Goal: Task Accomplishment & Management: Use online tool/utility

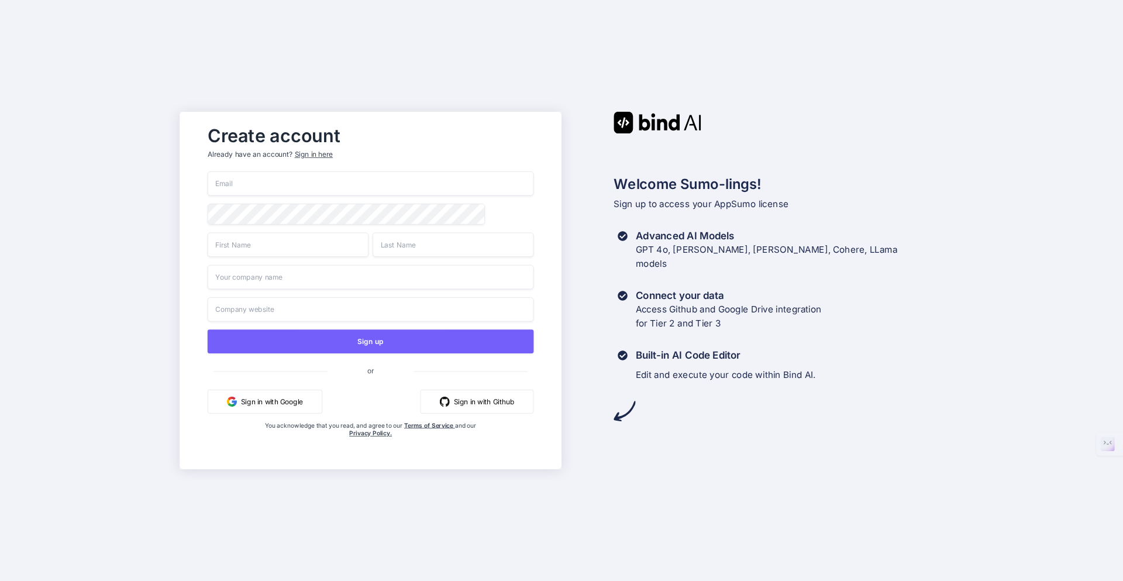
click at [259, 184] on input "email" at bounding box center [371, 183] width 326 height 25
type input "dh_burns@yahoo.com"
type input "denise"
type input "burns"
type input "Blacktop Digital"
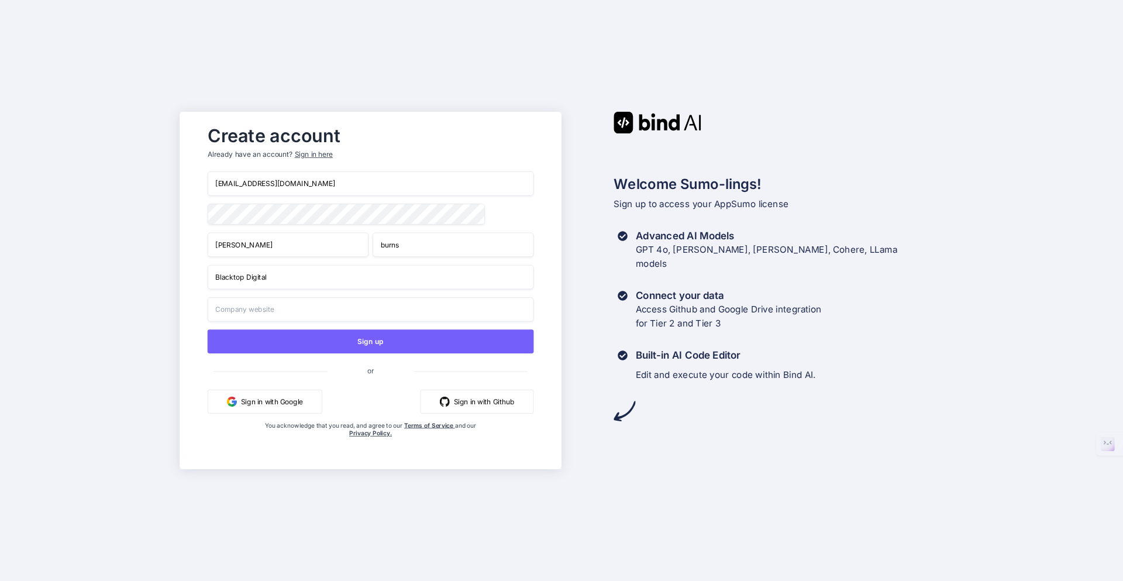
type input "Blacktop Digital"
click at [290, 281] on input "Blacktop Digital" at bounding box center [371, 277] width 326 height 25
click at [288, 282] on input "Blacktop Digital" at bounding box center [371, 277] width 326 height 25
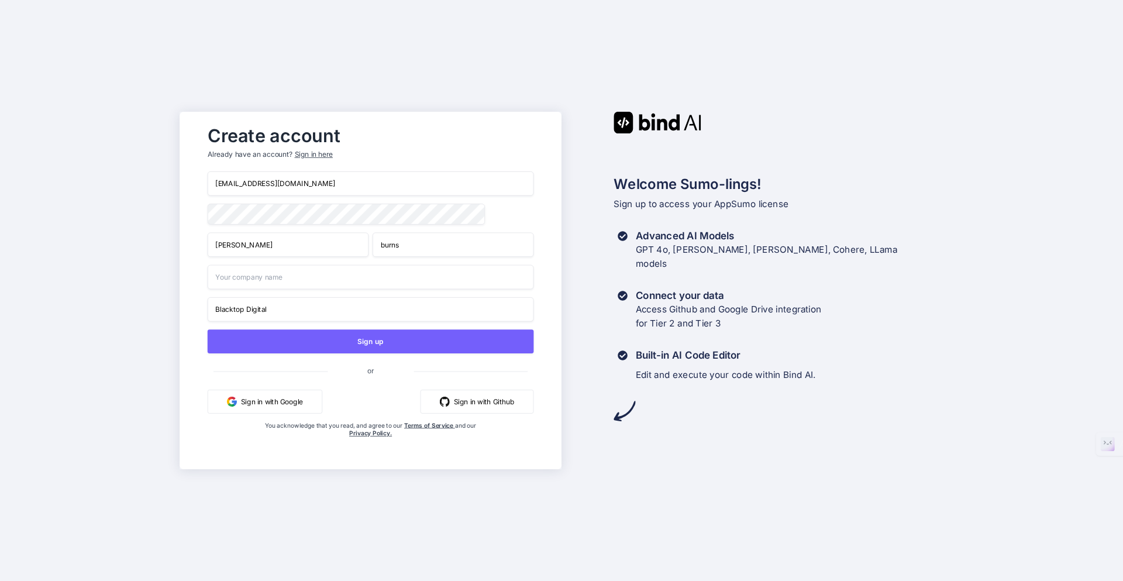
click at [281, 311] on input "Blacktop Digital" at bounding box center [371, 309] width 326 height 25
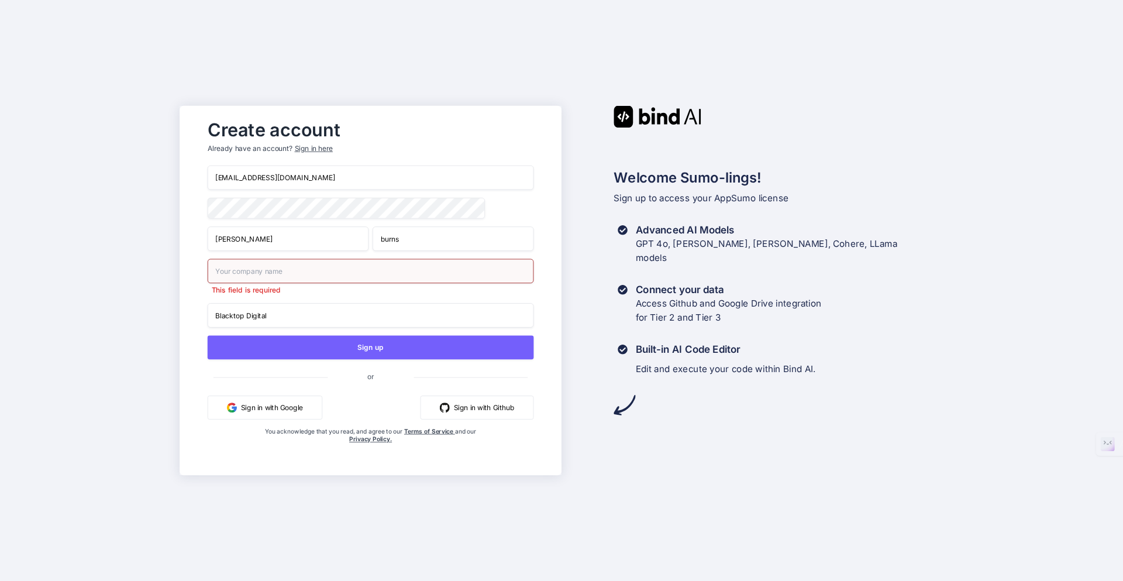
click at [281, 311] on input "Blacktop Digital" at bounding box center [371, 315] width 326 height 25
click at [285, 274] on input "text" at bounding box center [371, 271] width 326 height 25
type input "Blacktop Digital"
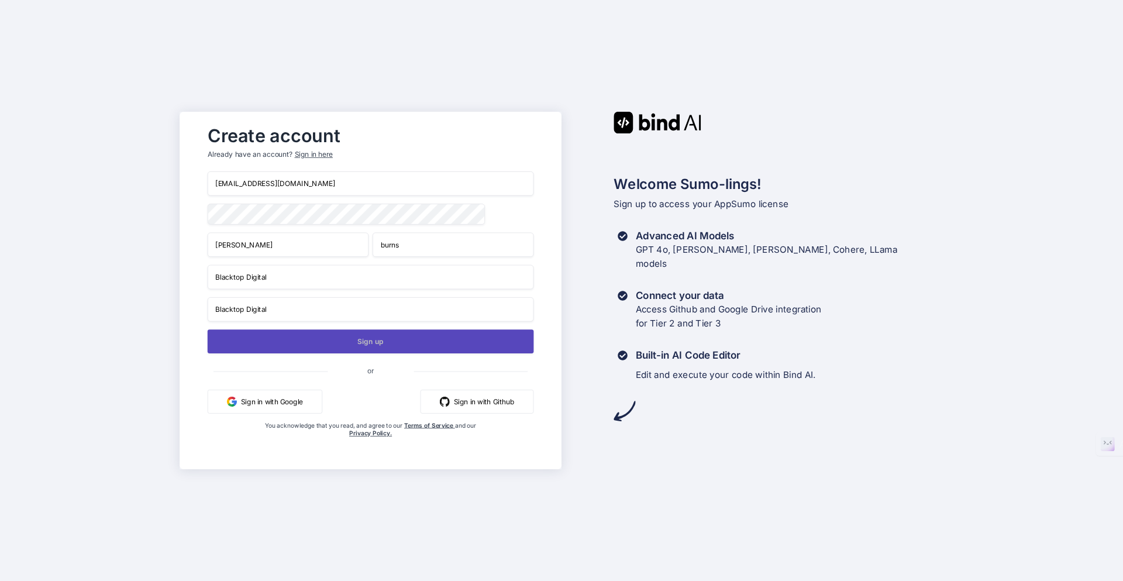
click at [310, 346] on button "Sign up" at bounding box center [371, 341] width 326 height 24
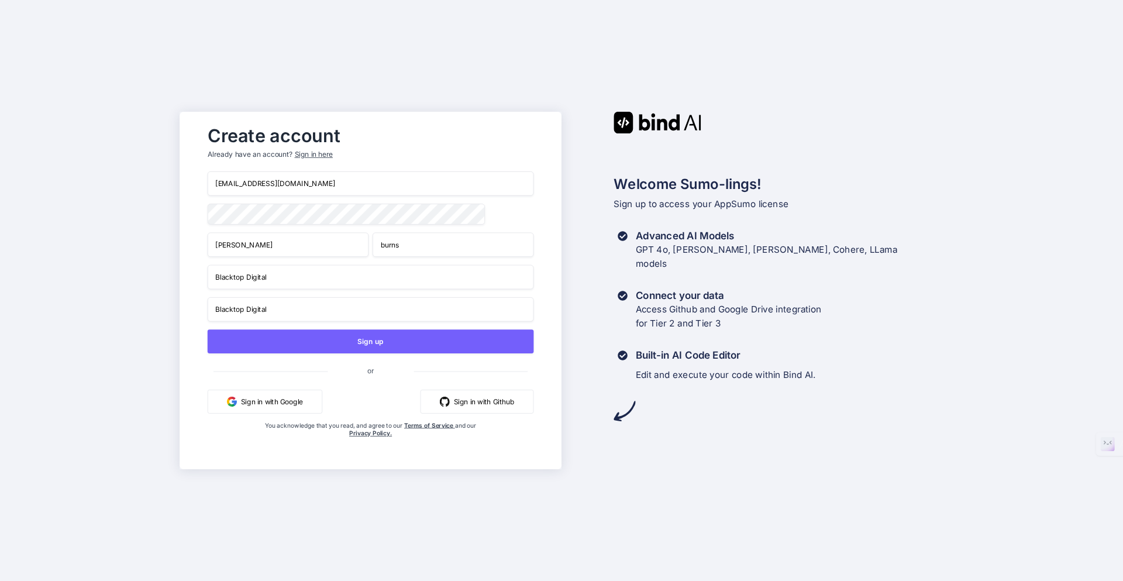
click at [97, 320] on div "Create account Already have an account? Sign in here dh_burns@yahoo.com denise …" at bounding box center [561, 290] width 1123 height 581
click at [604, 216] on div "Welcome Sumo-lings! Sign up to access your AppSumo license Advanced AI Models G…" at bounding box center [753, 267] width 382 height 310
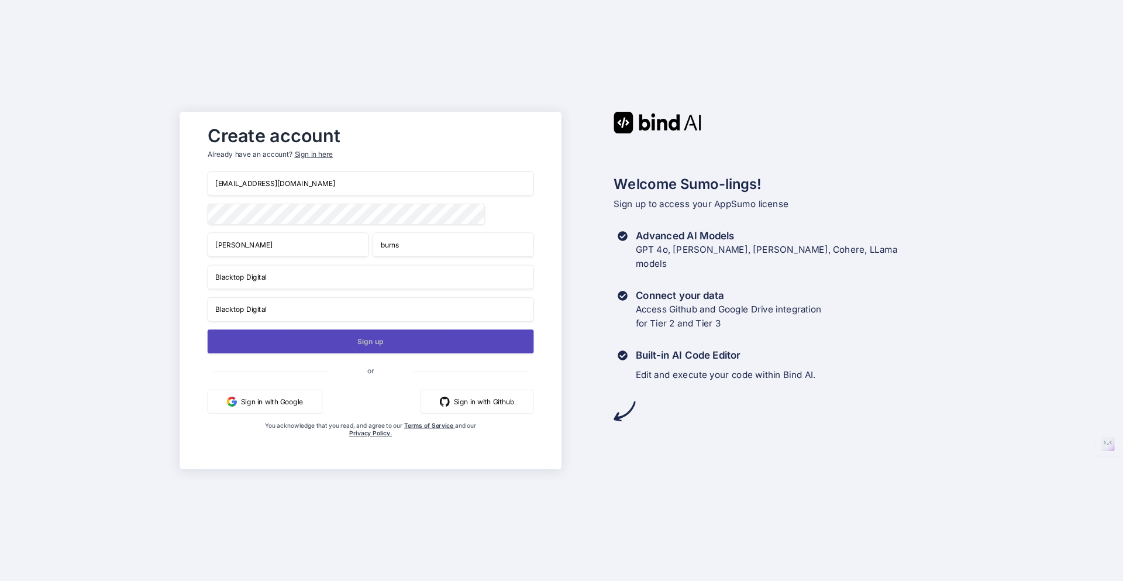
click at [426, 345] on button "Sign up" at bounding box center [371, 341] width 326 height 24
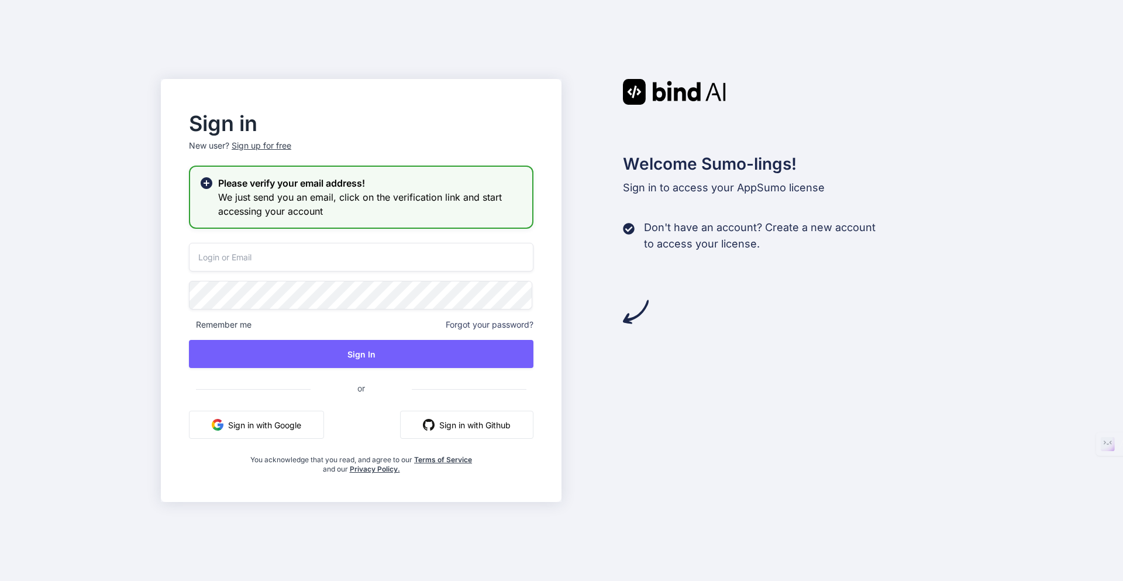
type input "dh_burns@yahoo.com"
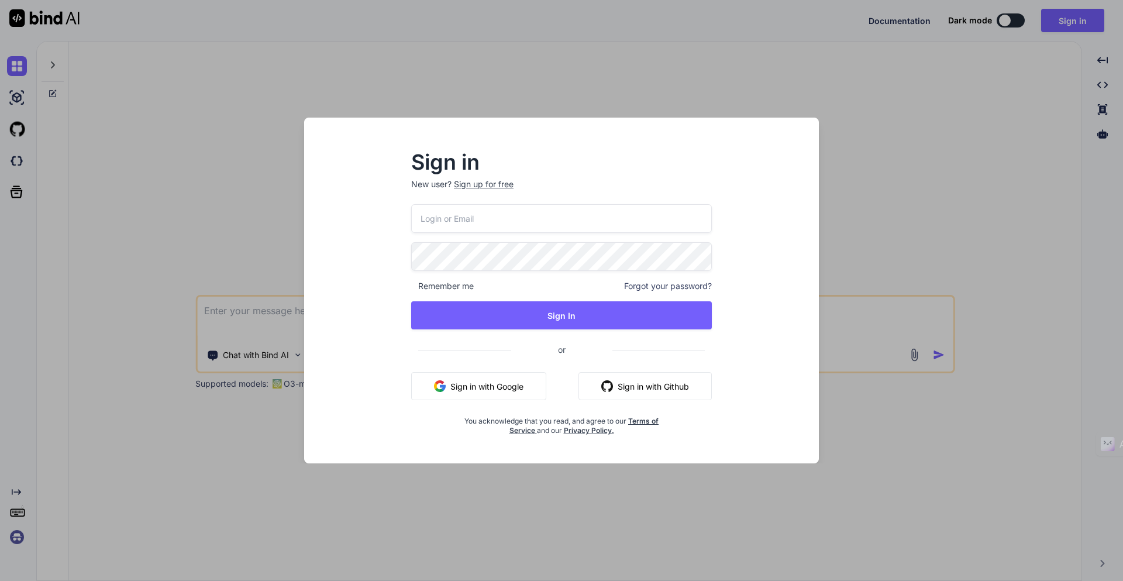
type textarea "x"
click at [519, 221] on input "email" at bounding box center [562, 218] width 302 height 29
type input "dh_burns@yahoo.com"
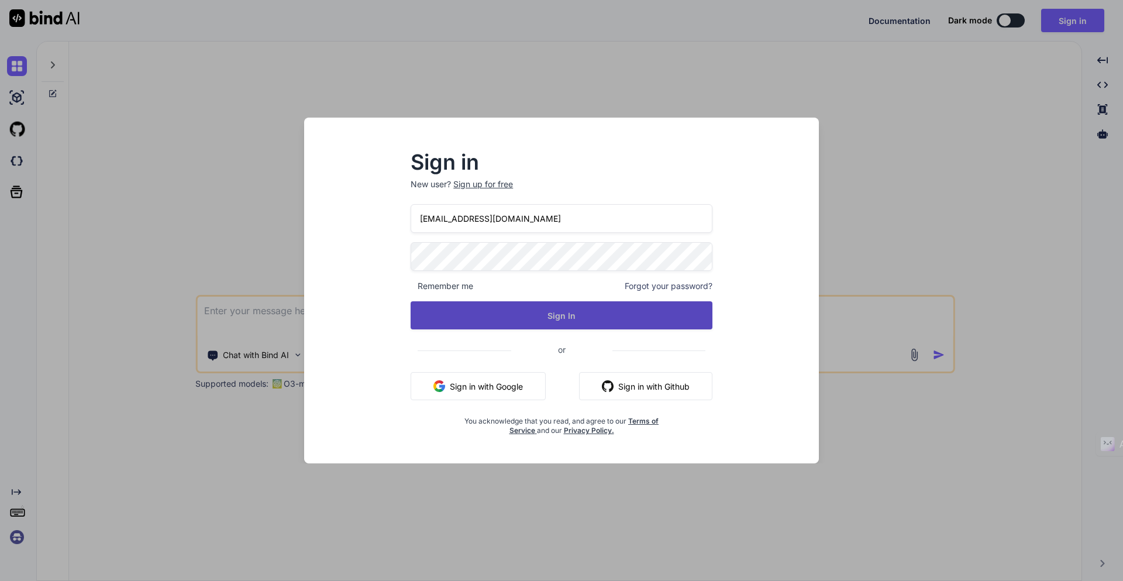
click at [552, 314] on button "Sign In" at bounding box center [562, 315] width 302 height 28
click at [538, 319] on button "Sign In" at bounding box center [562, 315] width 302 height 28
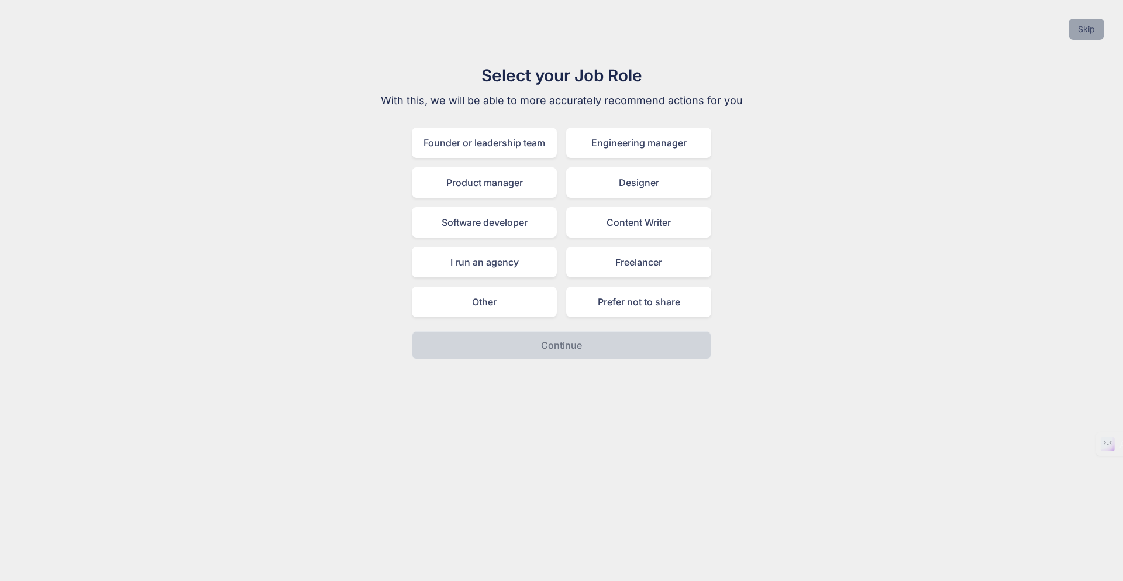
click at [1093, 32] on button "Skip" at bounding box center [1087, 29] width 36 height 21
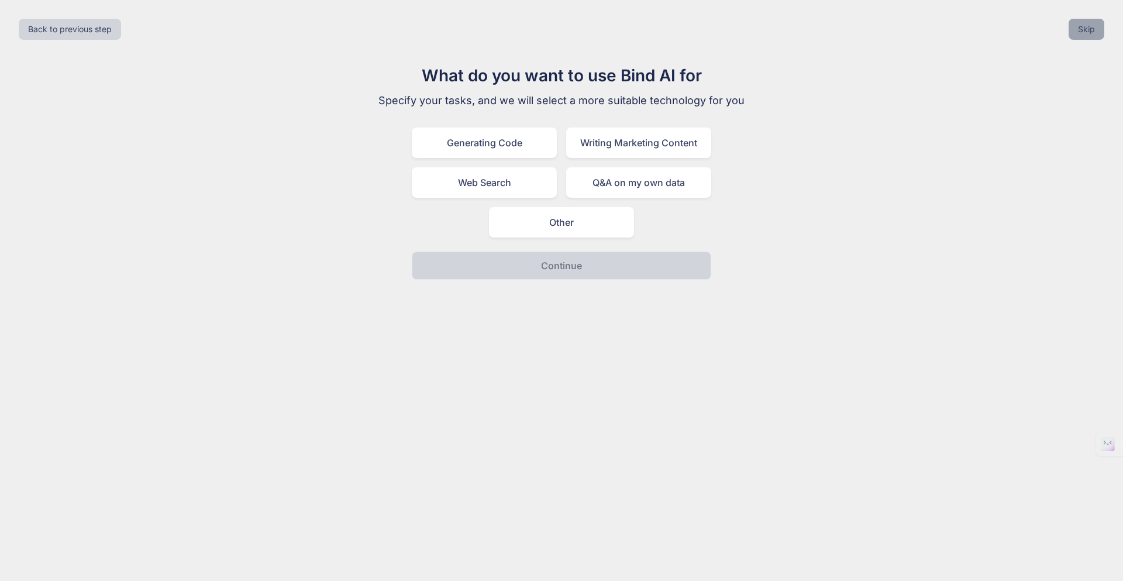
click at [1080, 28] on button "Skip" at bounding box center [1087, 29] width 36 height 21
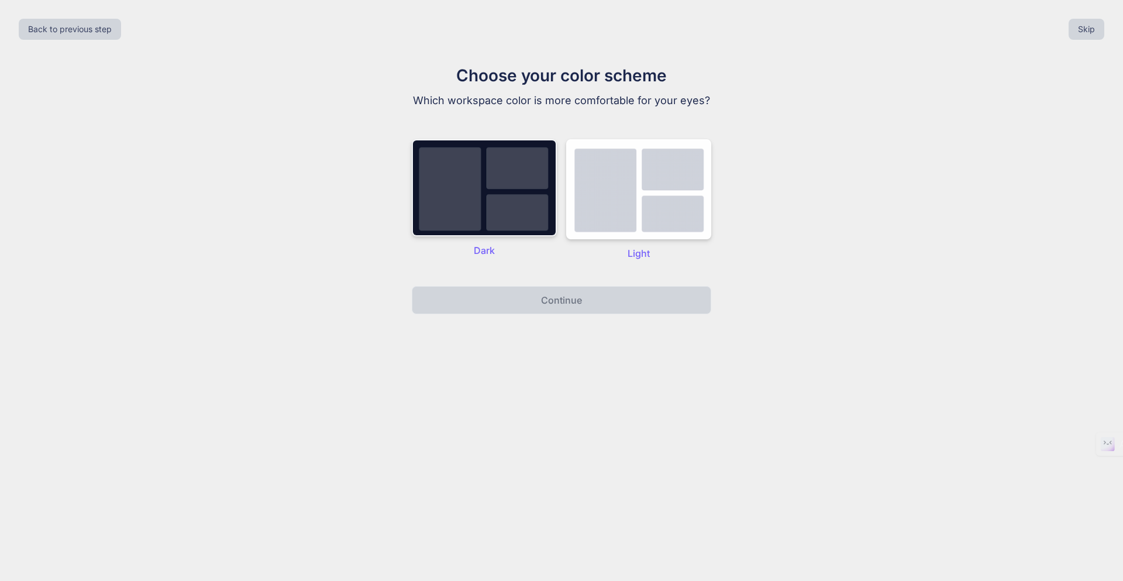
click at [470, 184] on img at bounding box center [484, 187] width 145 height 97
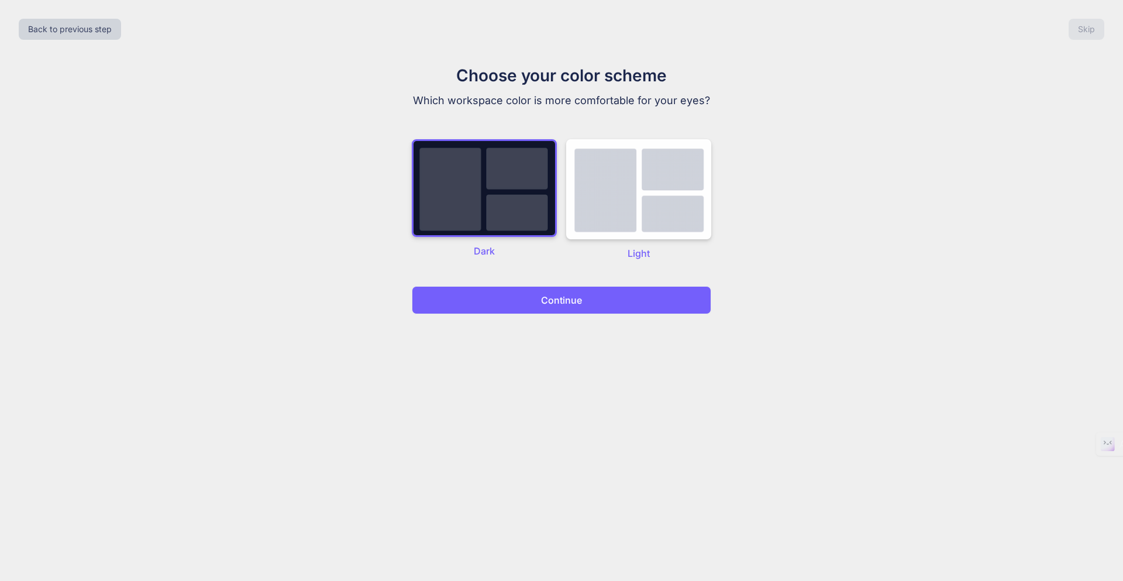
click at [512, 295] on button "Continue" at bounding box center [562, 300] width 300 height 28
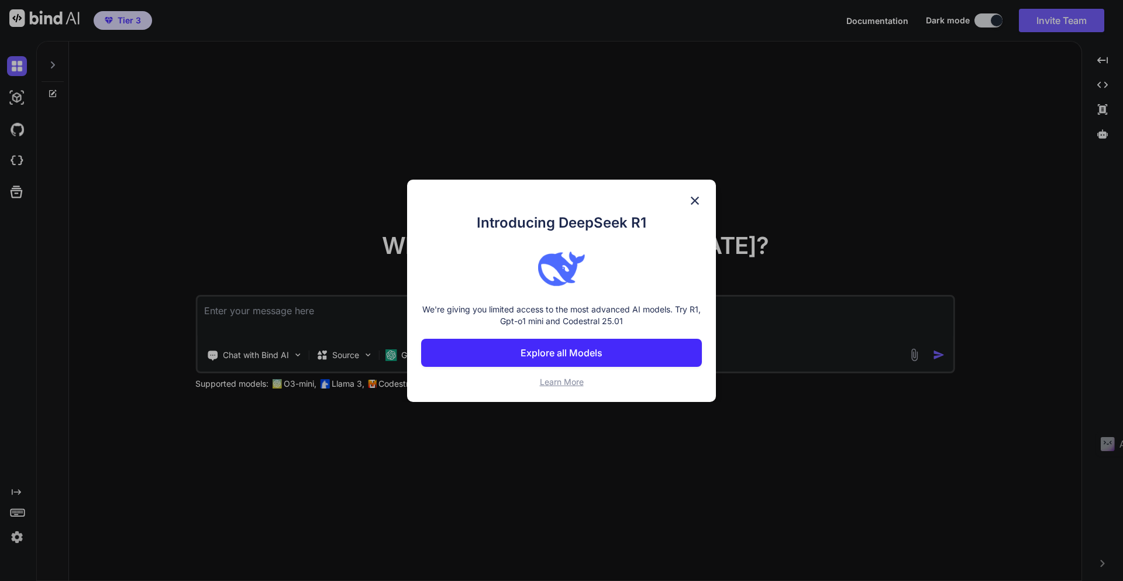
click at [512, 307] on p "We're giving you limited access to the most advanced AI models. Try R1, Gpt-o1 …" at bounding box center [561, 315] width 281 height 23
click at [696, 198] on img at bounding box center [695, 201] width 14 height 14
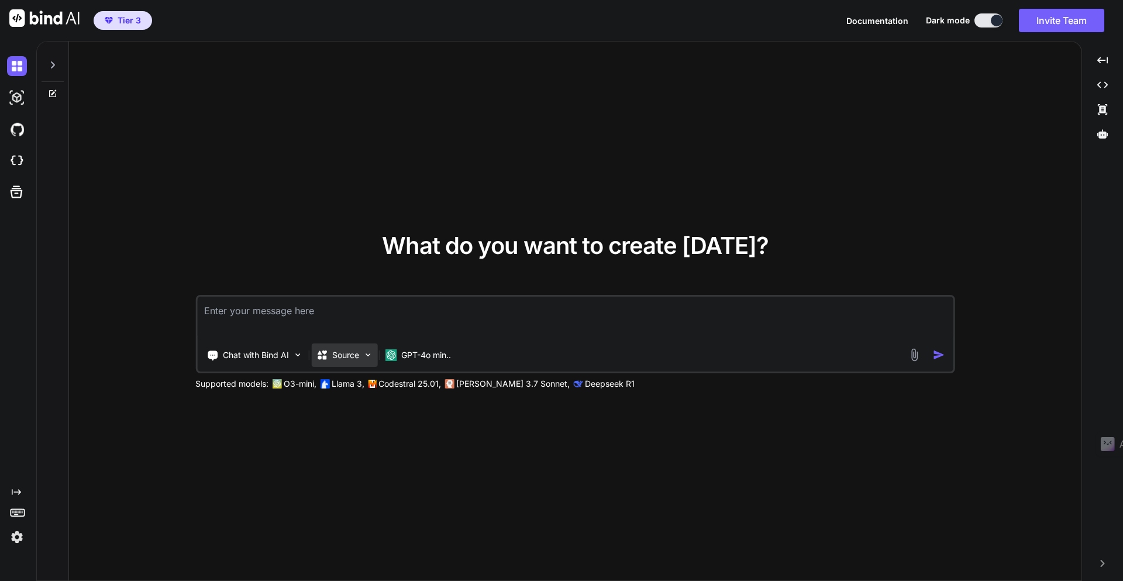
click at [367, 353] on img at bounding box center [368, 355] width 10 height 10
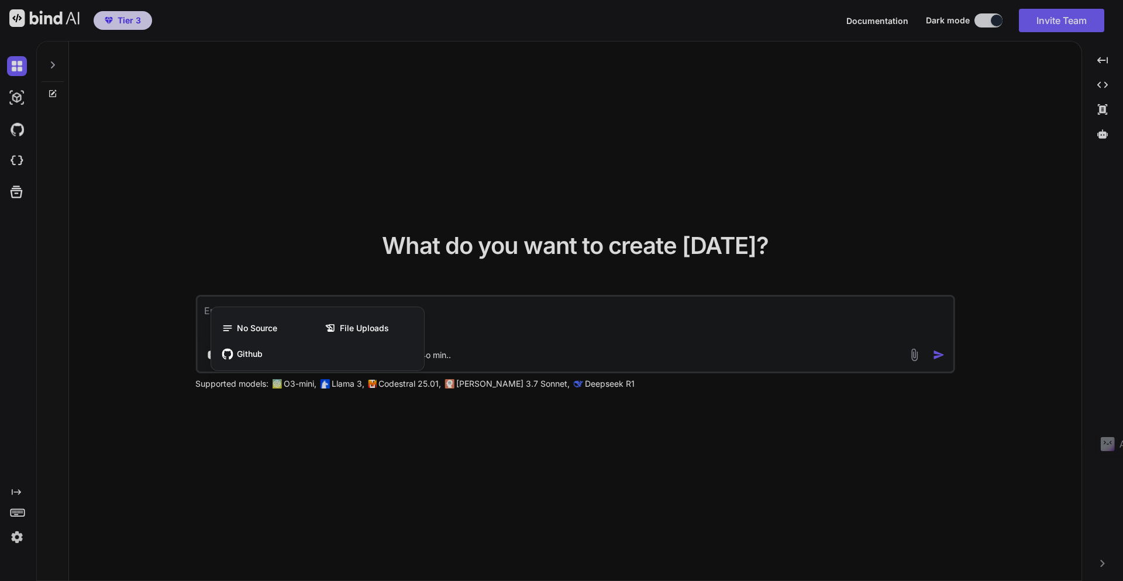
click at [339, 255] on div at bounding box center [561, 290] width 1123 height 581
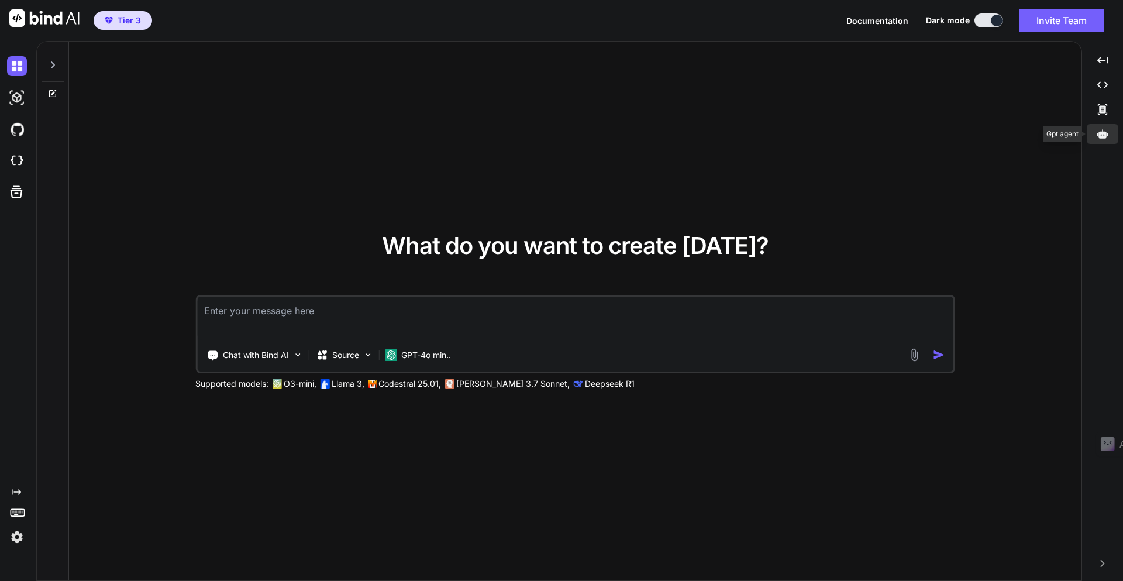
click at [1101, 132] on icon at bounding box center [1102, 133] width 11 height 9
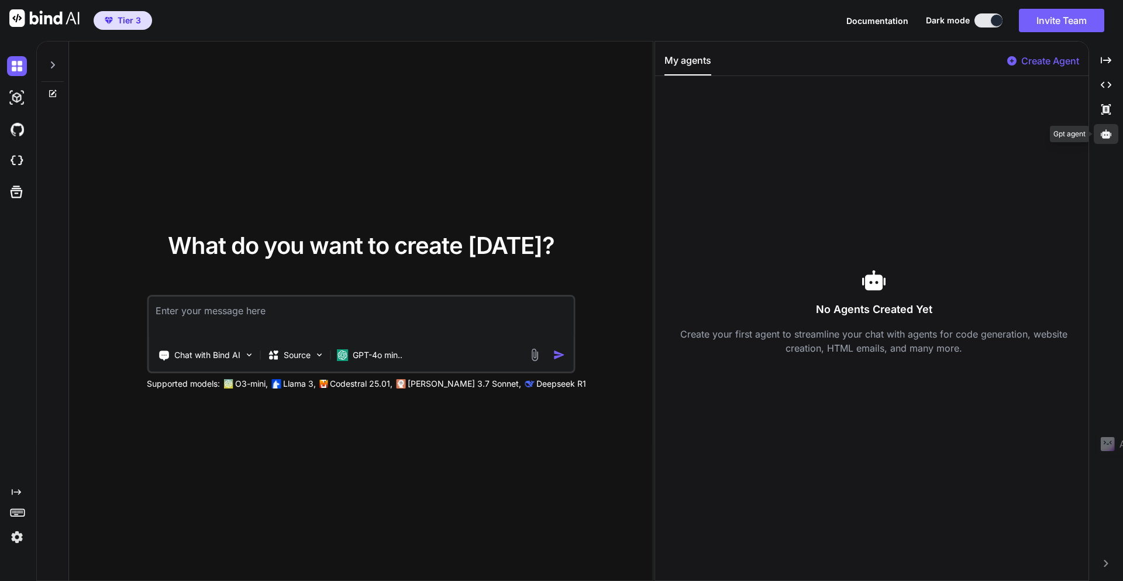
click at [1099, 137] on div at bounding box center [1106, 134] width 25 height 20
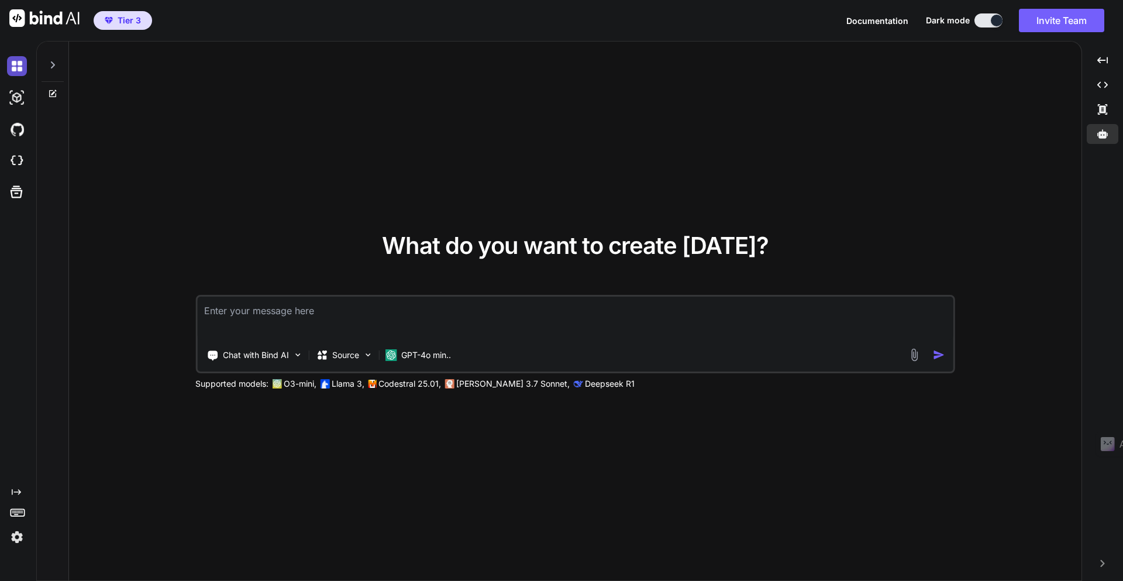
click at [19, 66] on img at bounding box center [17, 66] width 20 height 20
click at [19, 102] on img at bounding box center [17, 98] width 20 height 20
type textarea "x"
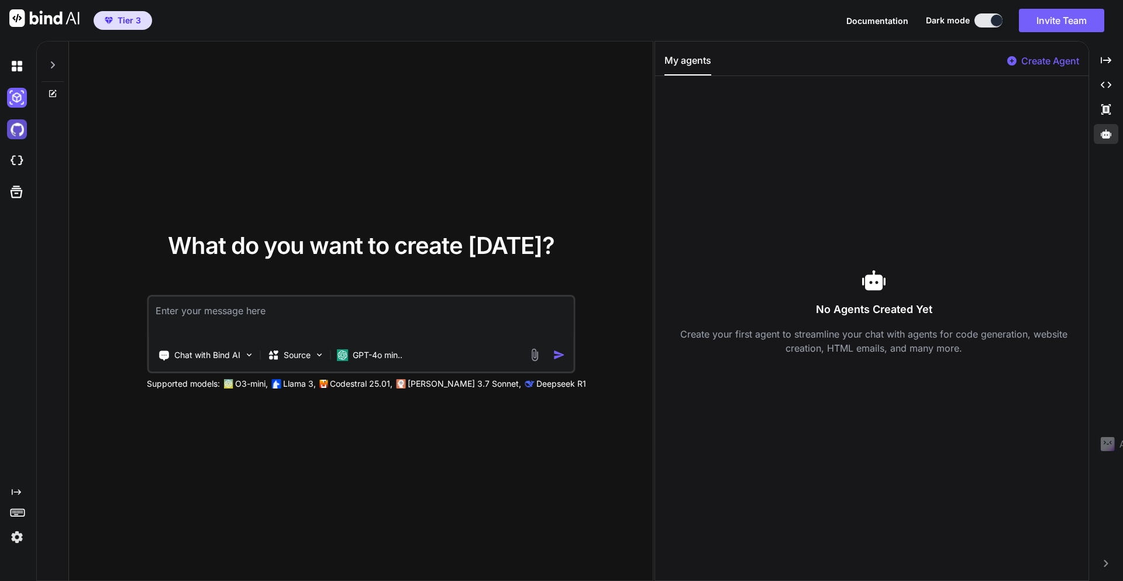
click at [18, 132] on img at bounding box center [17, 129] width 20 height 20
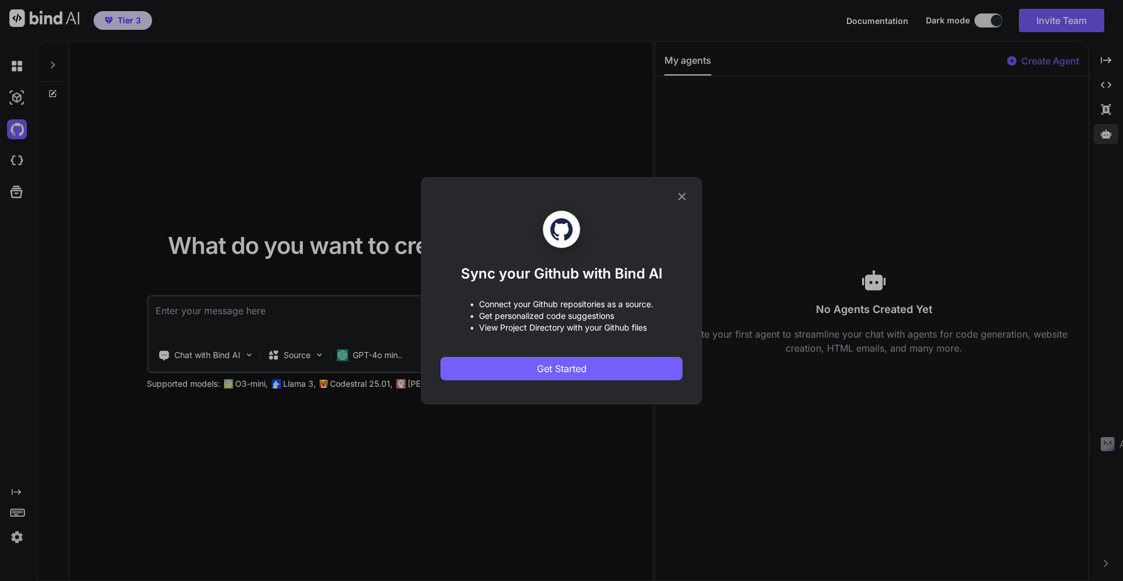
click at [683, 196] on icon at bounding box center [682, 196] width 13 height 13
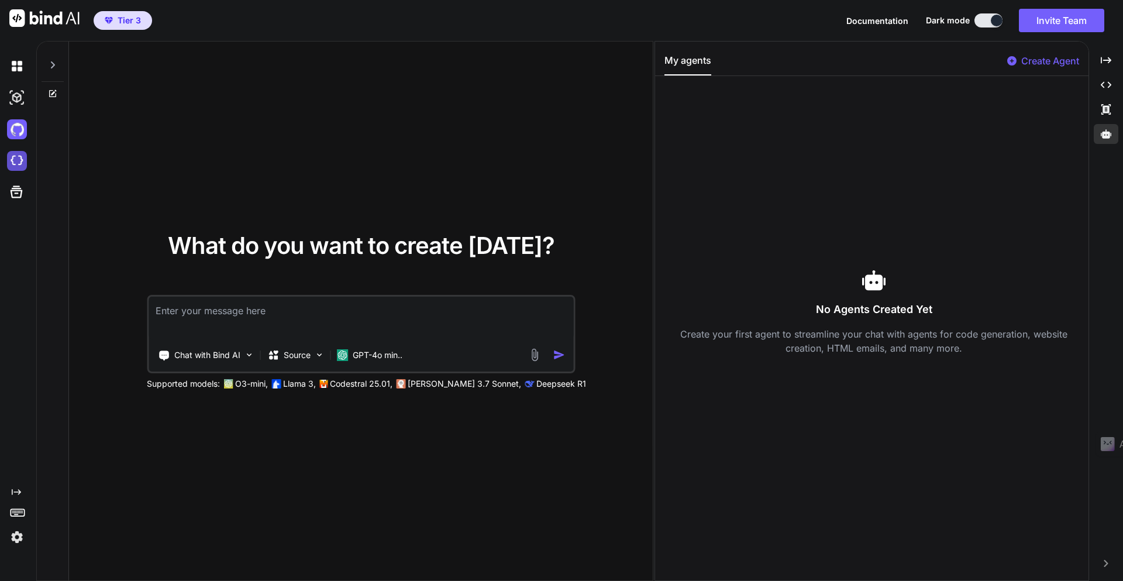
click at [21, 161] on img at bounding box center [17, 161] width 20 height 20
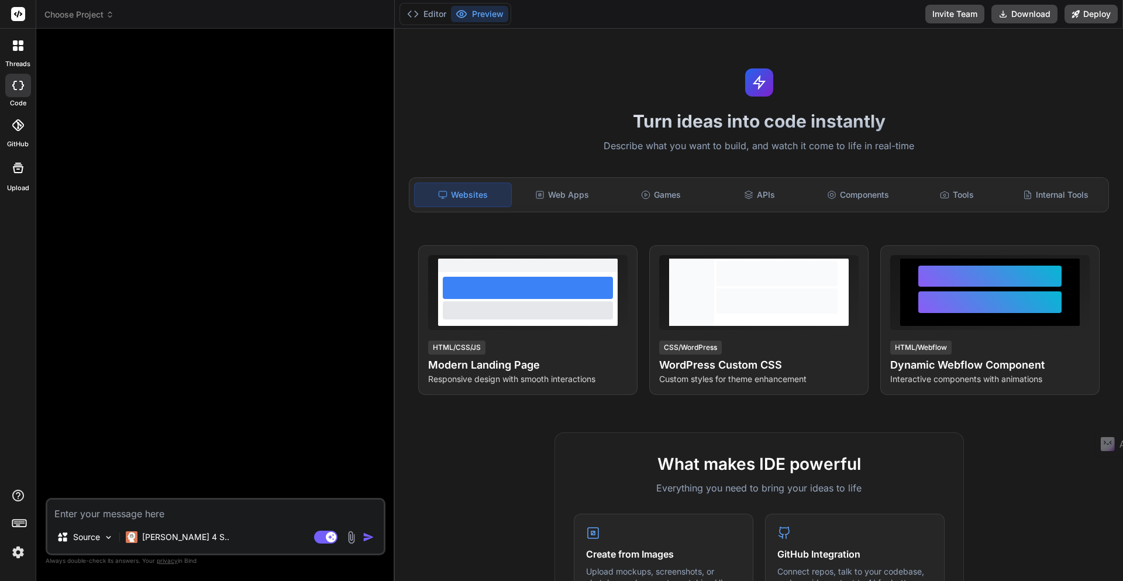
type textarea "x"
click at [223, 168] on div at bounding box center [217, 268] width 338 height 460
click at [112, 15] on icon at bounding box center [110, 15] width 8 height 8
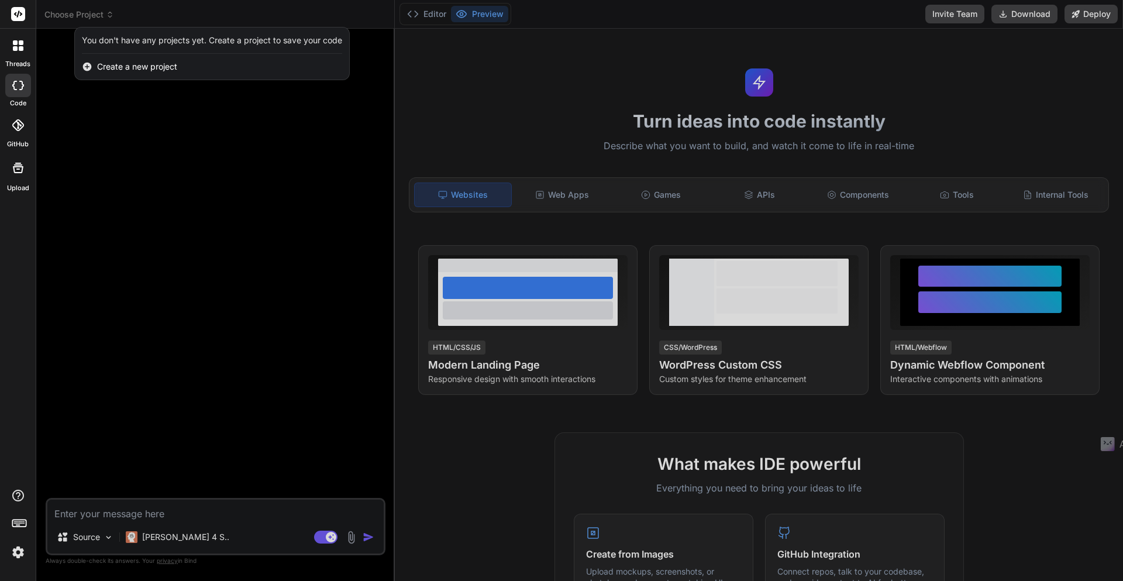
click at [122, 68] on span "Create a new project" at bounding box center [137, 67] width 80 height 12
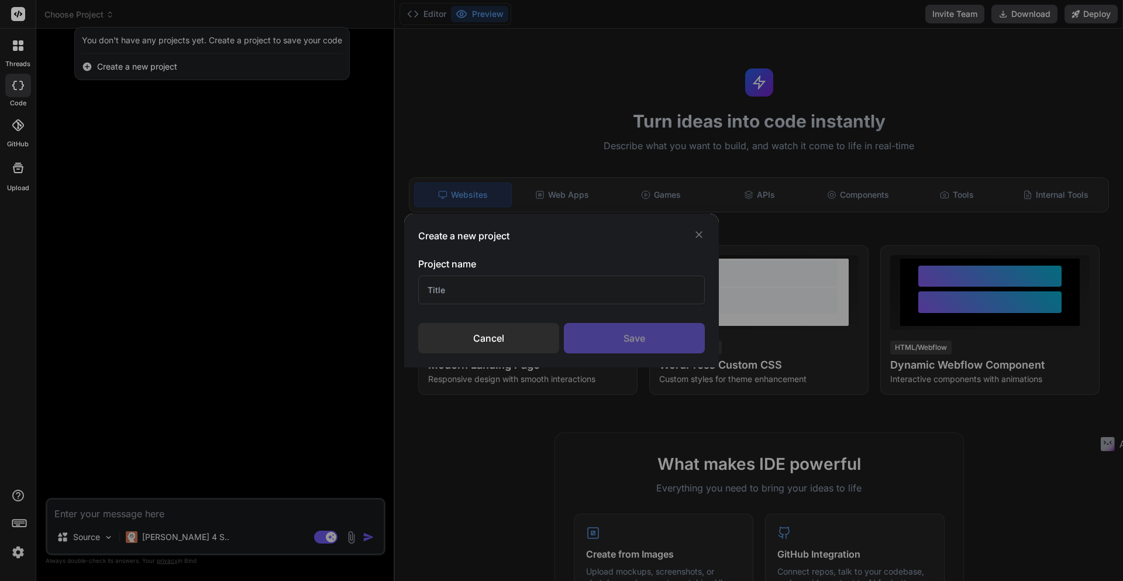
click at [470, 291] on input "text" at bounding box center [561, 290] width 287 height 29
type input "MebalolicSB Homepage"
click at [640, 340] on div "Save" at bounding box center [634, 338] width 141 height 30
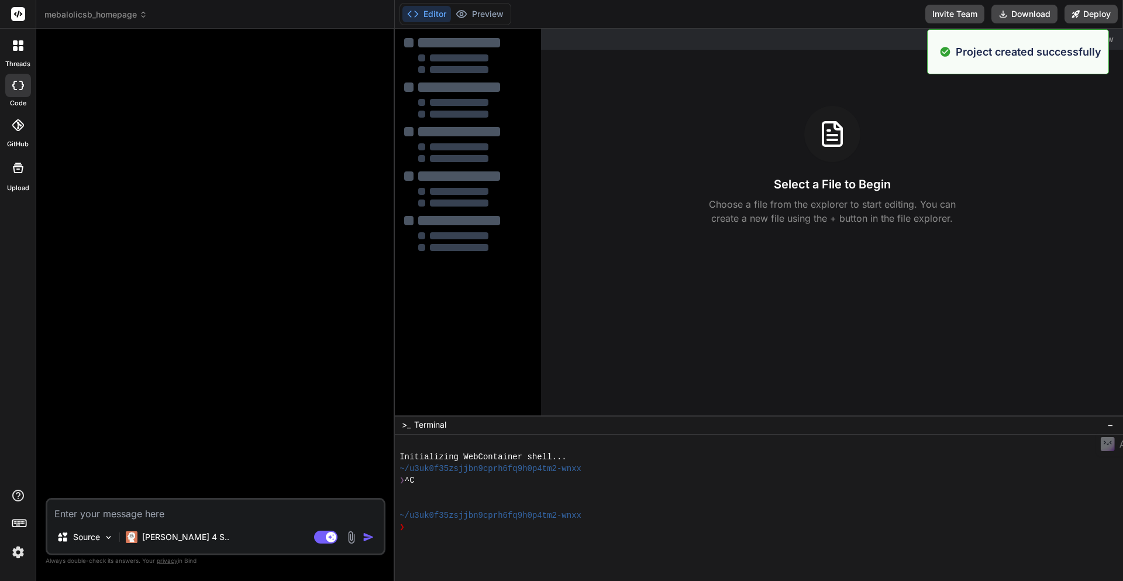
type textarea "x"
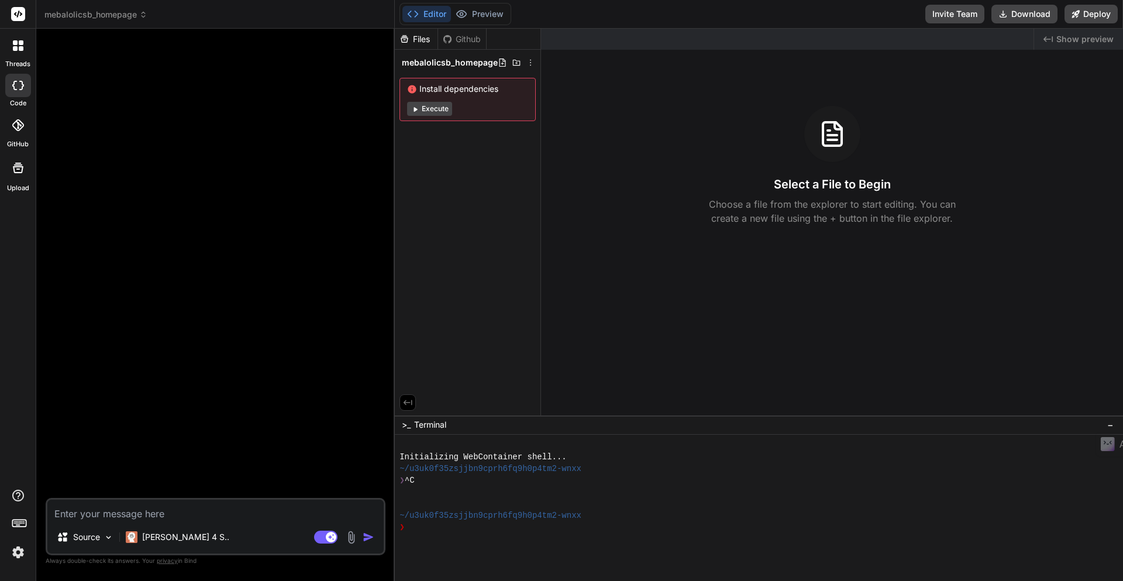
click at [418, 13] on icon at bounding box center [413, 14] width 12 height 12
click at [96, 192] on div at bounding box center [217, 268] width 338 height 460
click at [101, 516] on textarea at bounding box center [215, 510] width 336 height 21
click at [97, 514] on textarea at bounding box center [215, 510] width 336 height 21
paste textarea "Loremi dolor s ametcons adi el seddoeiu tempori utla et dolor ma al Enimadmin V…"
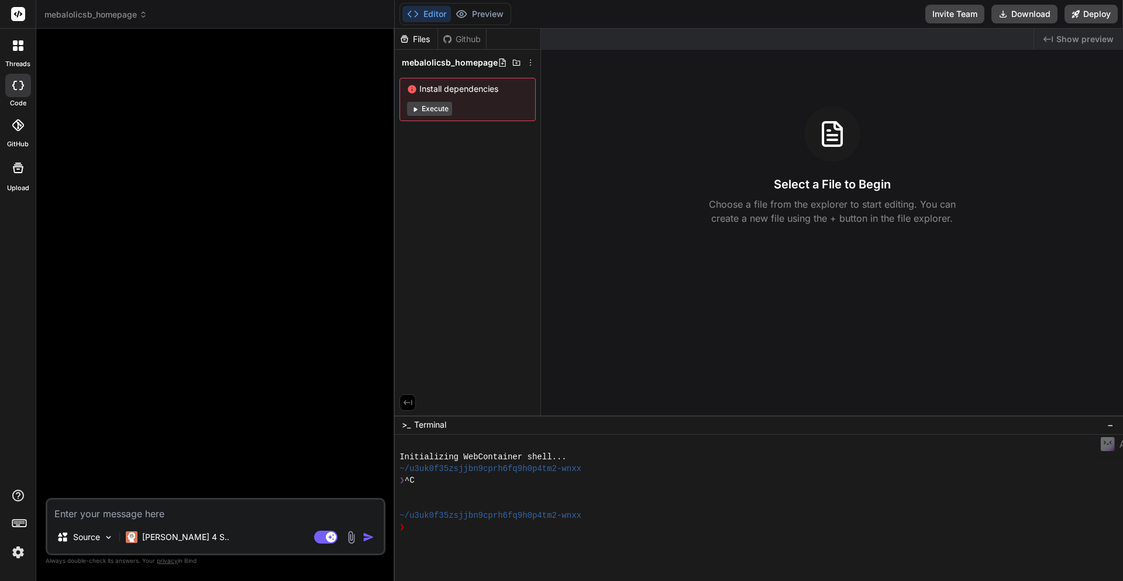
type textarea "Loremi dolor s ametcons adi el seddoeiu tempori utla et dolor ma al Enimadmin V…"
type textarea "x"
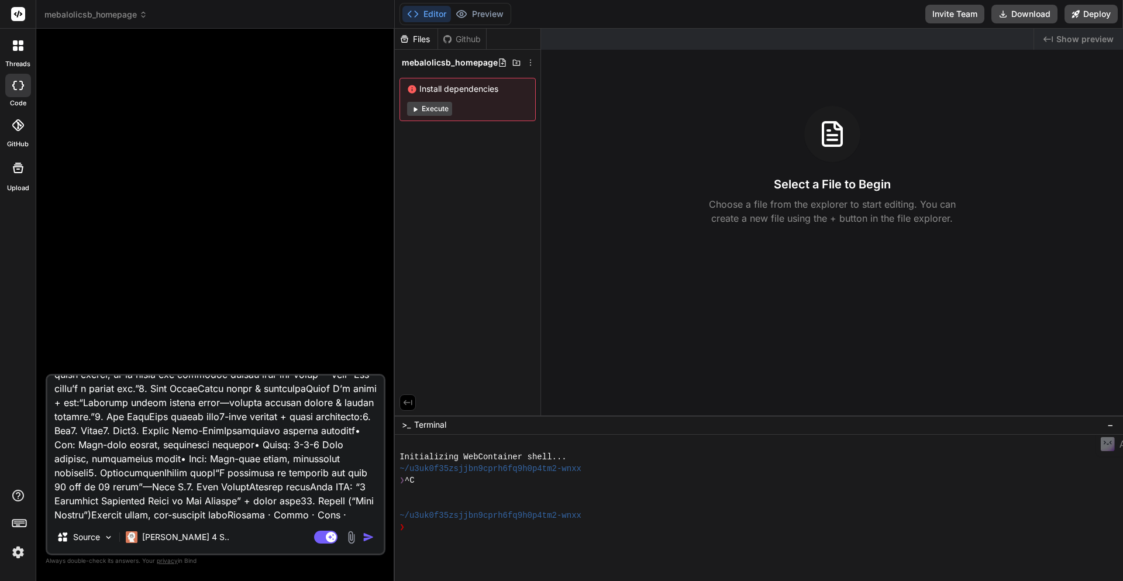
type textarea "Loremi dolor s ametcons adi el seddoeiu tempori utla et dolor ma al Enimadmin V…"
click at [371, 537] on img "button" at bounding box center [369, 537] width 12 height 12
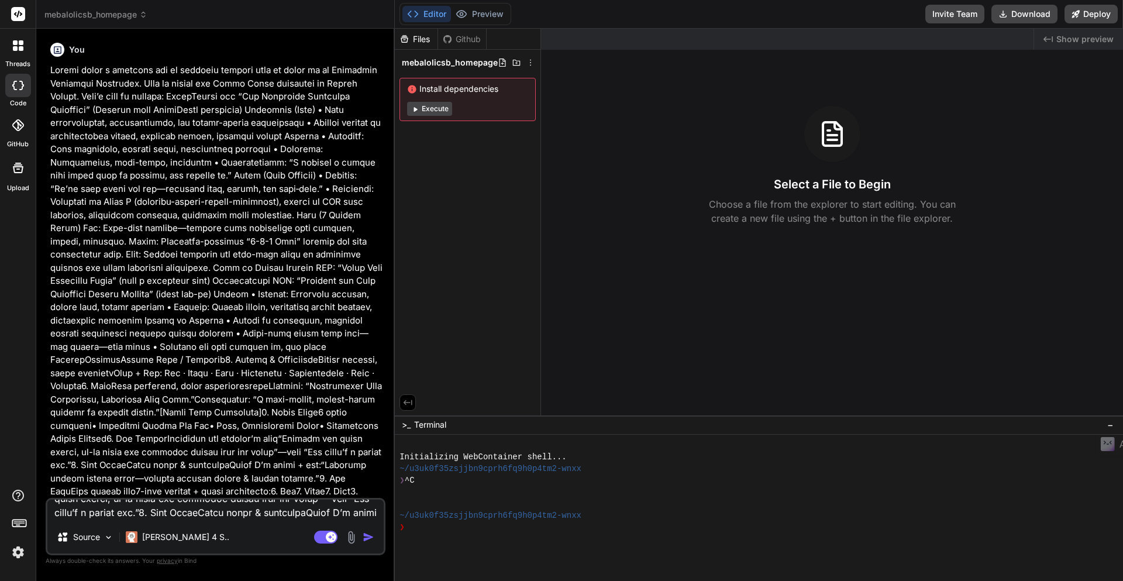
scroll to position [0, 0]
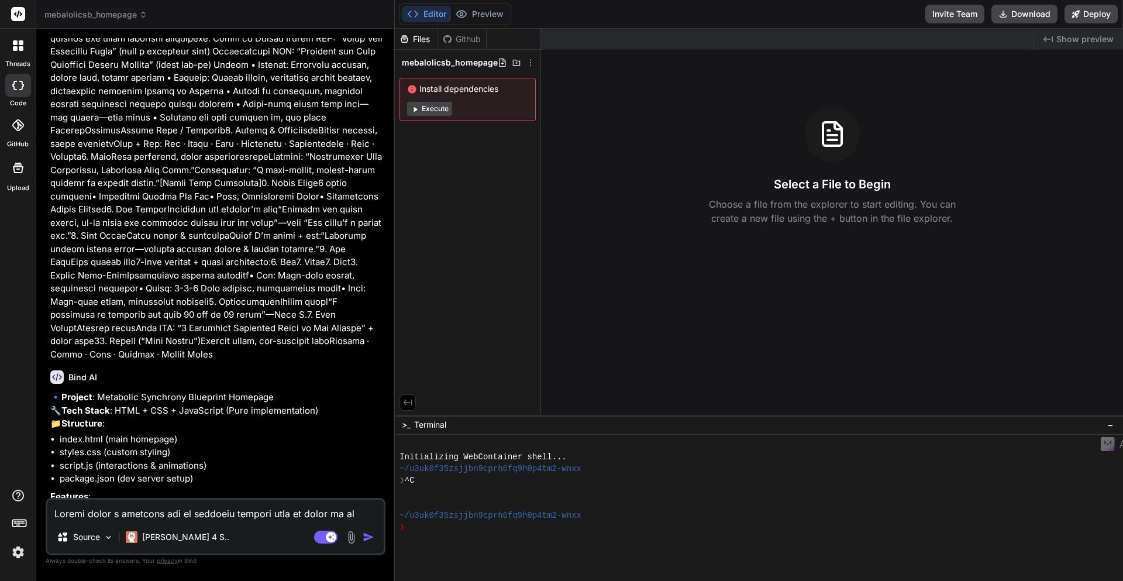
type textarea "x"
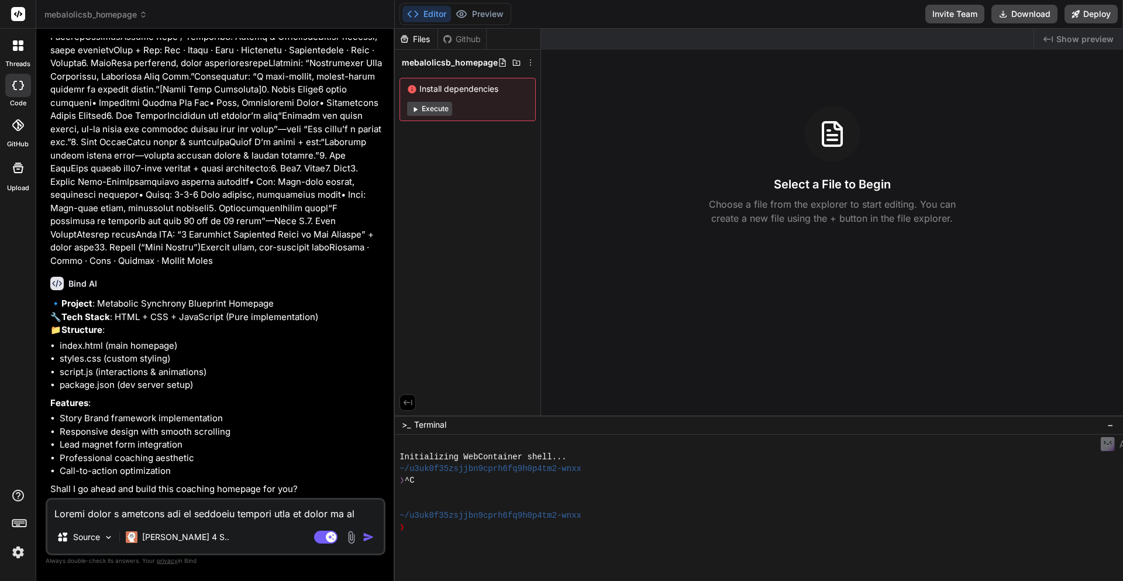
scroll to position [349, 0]
click at [197, 517] on textarea at bounding box center [215, 510] width 336 height 21
type textarea "y"
type textarea "x"
type textarea "ye"
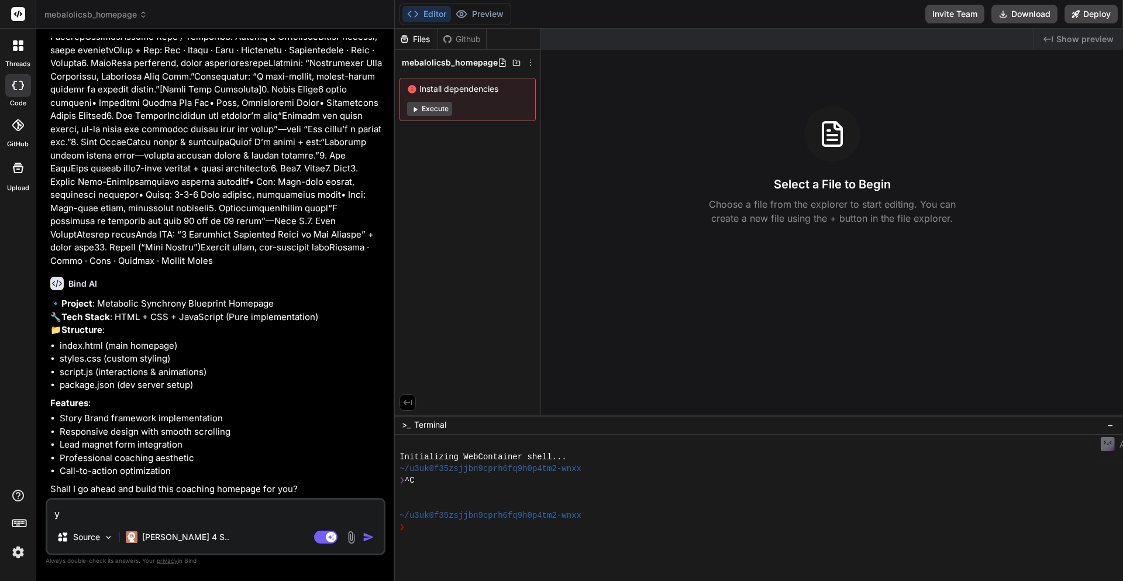
type textarea "x"
type textarea "yes"
type textarea "x"
type textarea "yes"
type textarea "x"
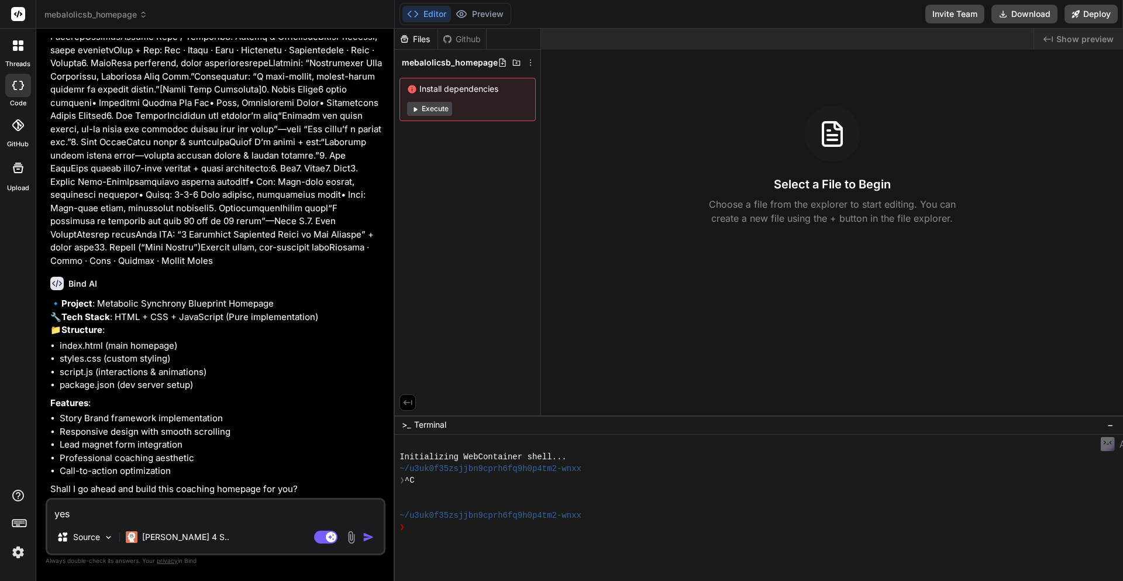
type textarea "yes p"
type textarea "x"
type textarea "yes pl"
type textarea "x"
type textarea "yes ple"
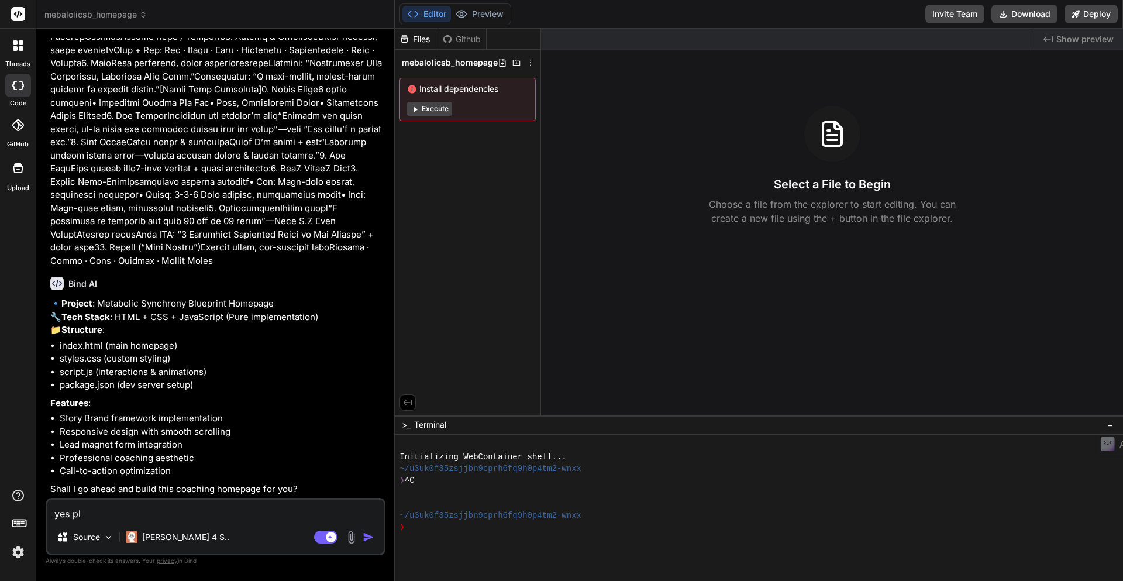
type textarea "x"
type textarea "yes plea"
type textarea "x"
type textarea "yes pleas"
type textarea "x"
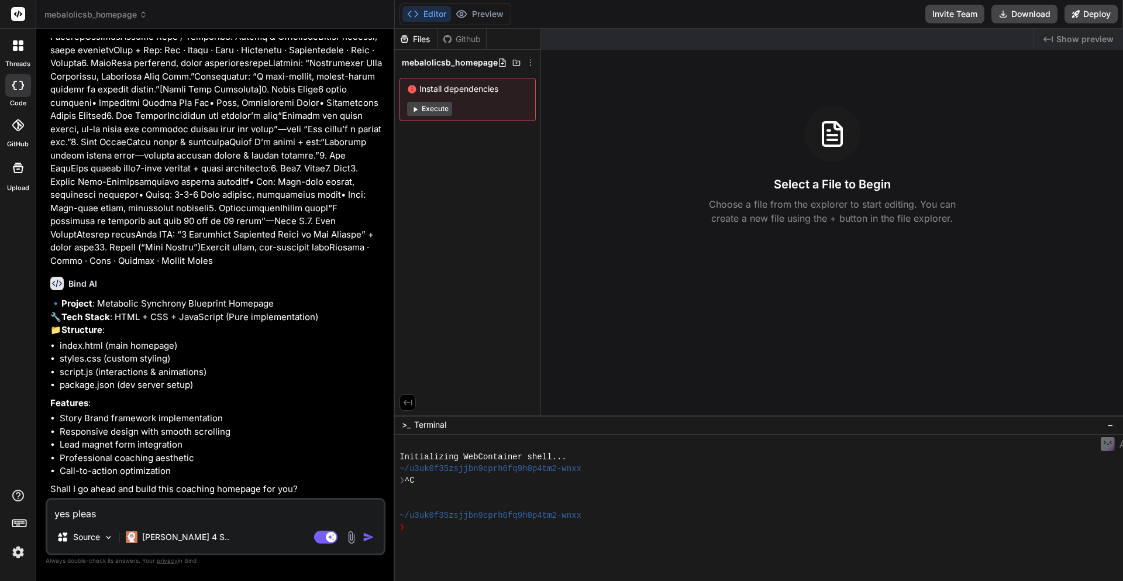
type textarea "yes please"
type textarea "x"
type textarea "yes please"
click at [363, 535] on img "button" at bounding box center [369, 537] width 12 height 12
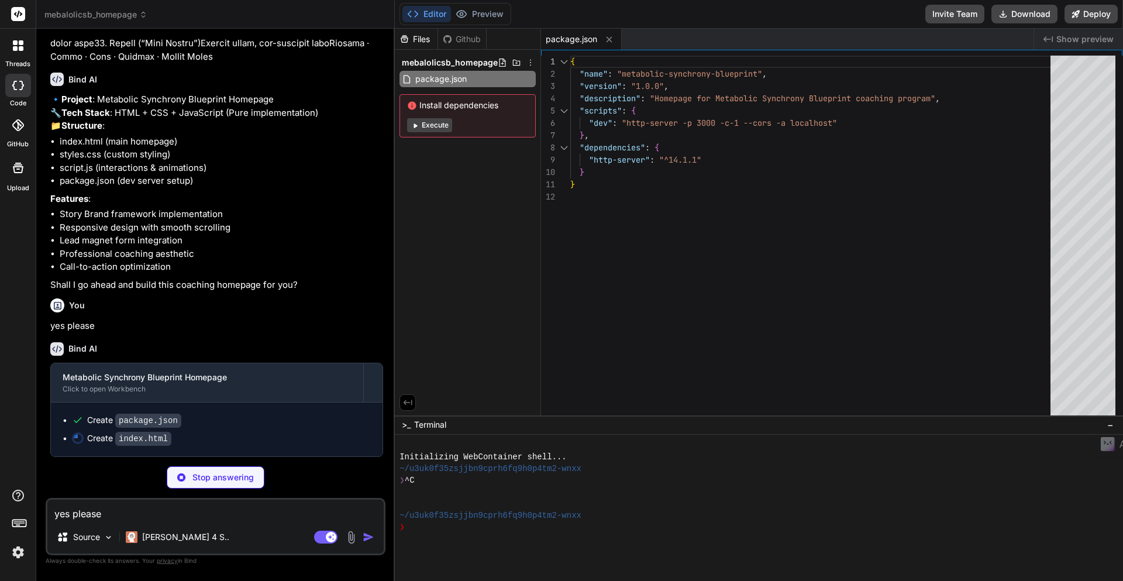
scroll to position [552, 0]
type textarea "x"
type textarea "</footer> <script src="script.js"></script> </body> </html>"
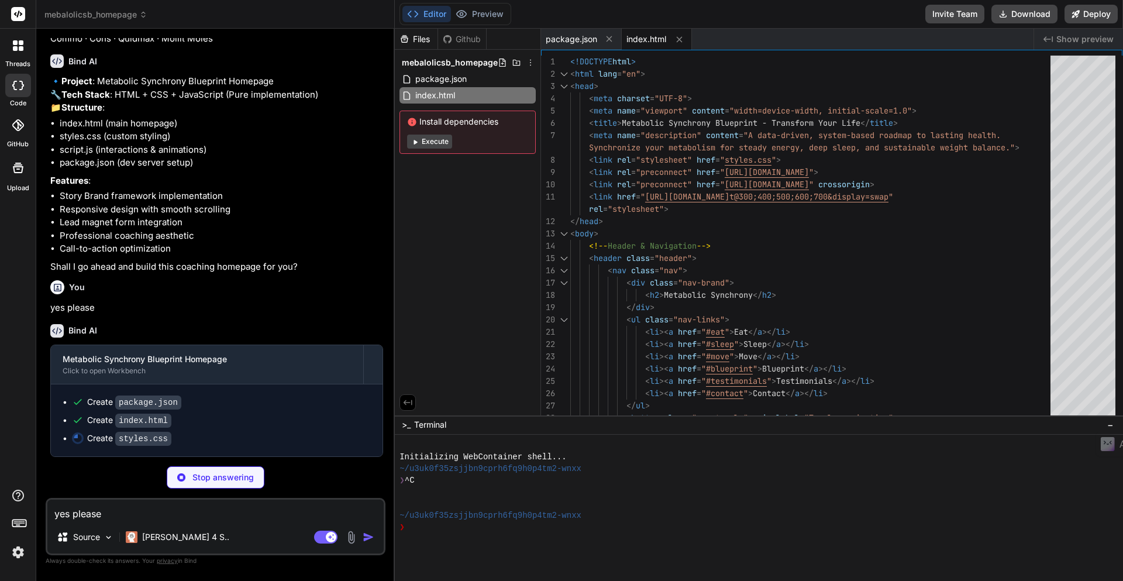
type textarea "x"
type textarea "}"
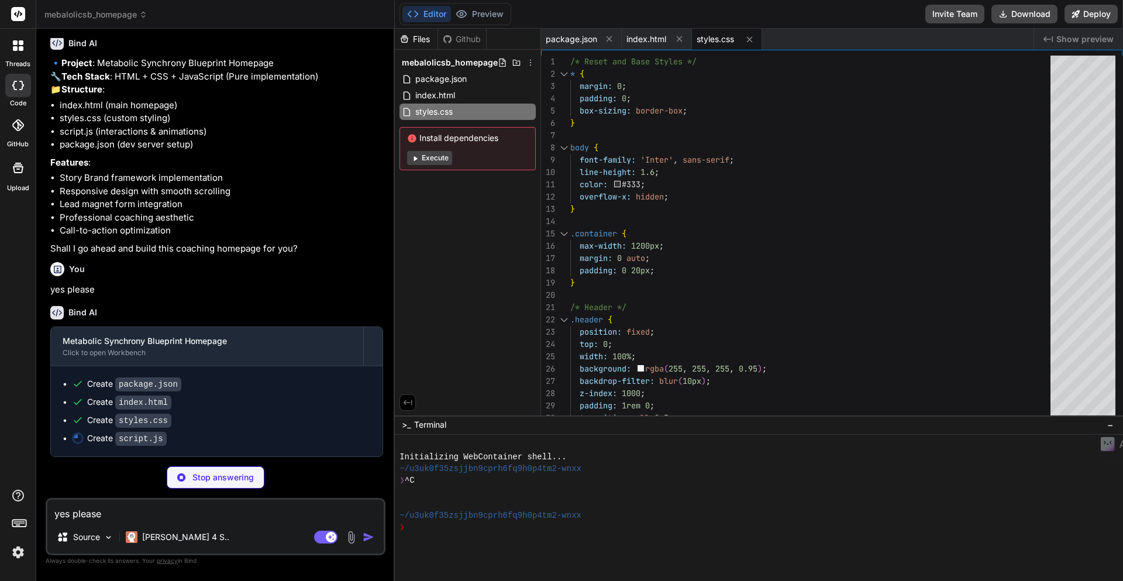
scroll to position [587, 0]
type textarea "x"
type textarea "// Initialize on load document.addEventListener('DOMContentLoaded', addScrollAn…"
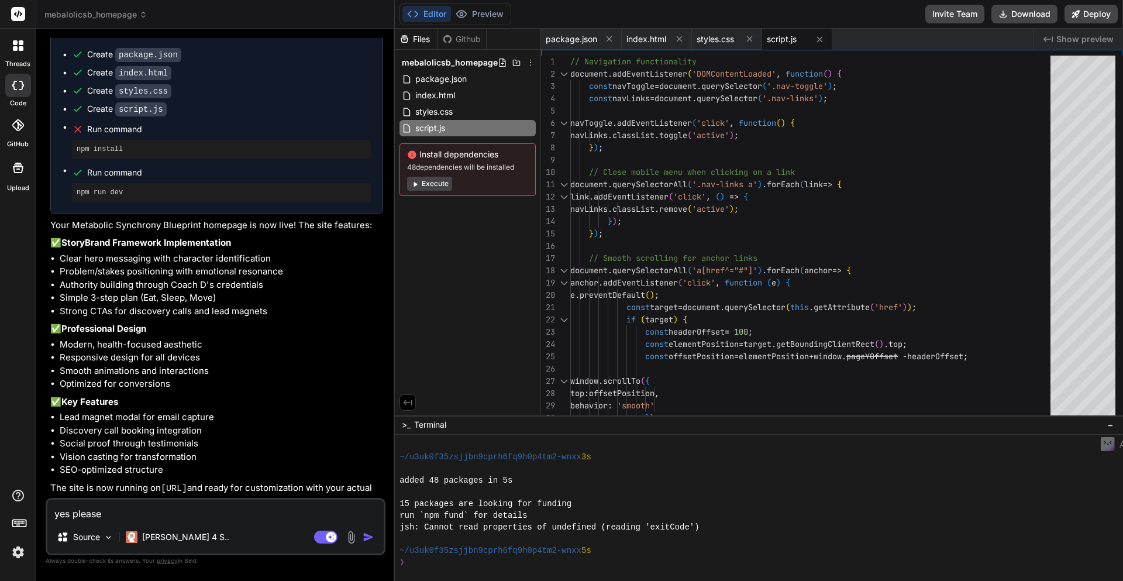
scroll to position [942, 0]
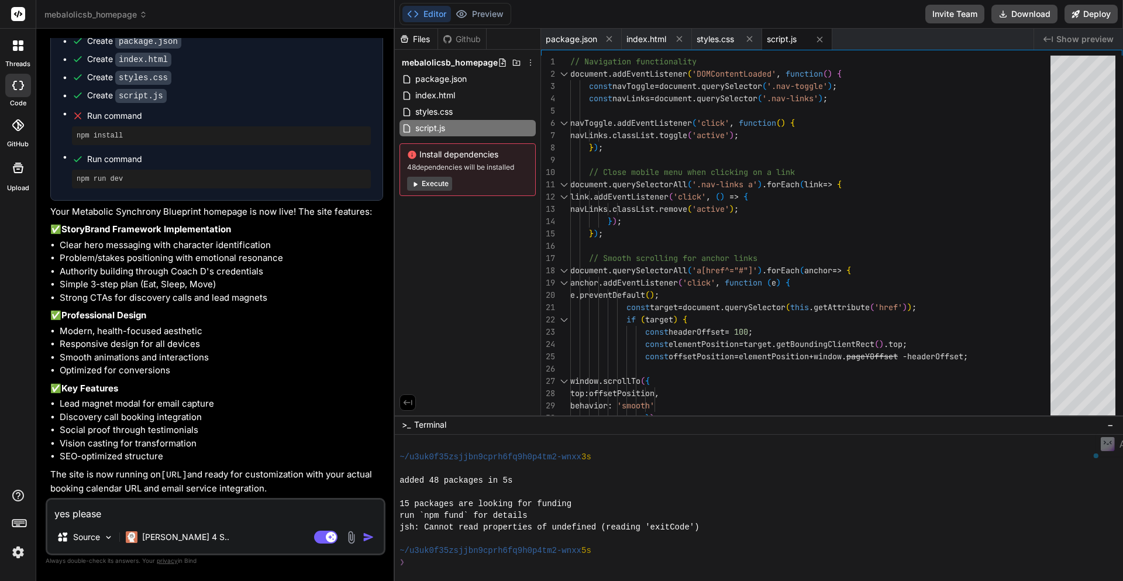
drag, startPoint x: 166, startPoint y: 463, endPoint x: 273, endPoint y: 459, distance: 107.7
click at [273, 468] on p "The site is now running on [URL] and ready for customization with your actual b…" at bounding box center [216, 481] width 333 height 27
copy code "[URL]"
click at [270, 382] on p "✅ Key Features" at bounding box center [216, 388] width 333 height 13
click at [434, 181] on button "Execute" at bounding box center [429, 184] width 45 height 14
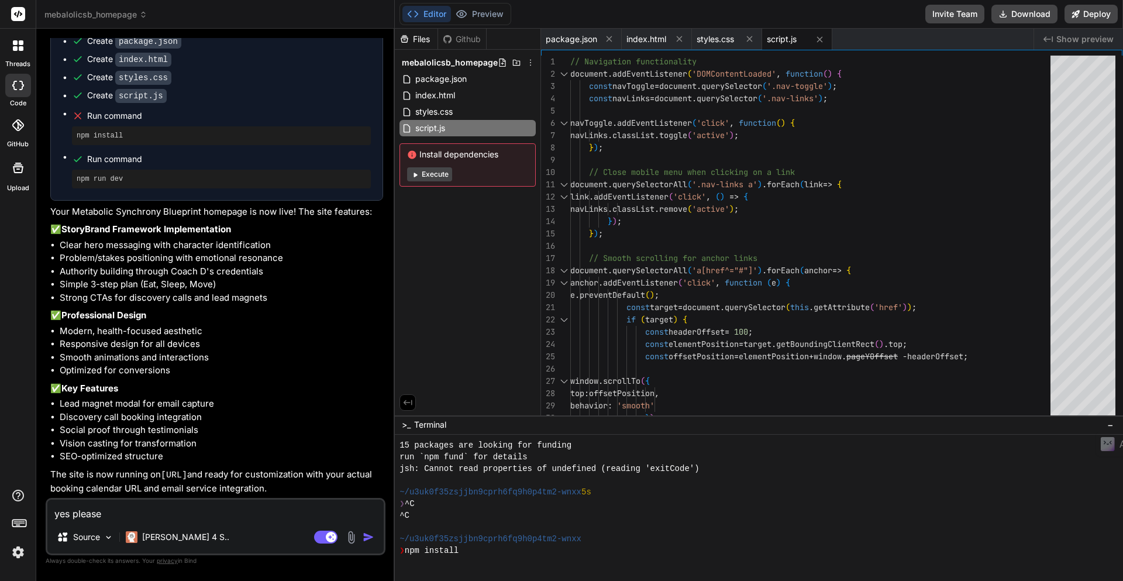
scroll to position [620, 0]
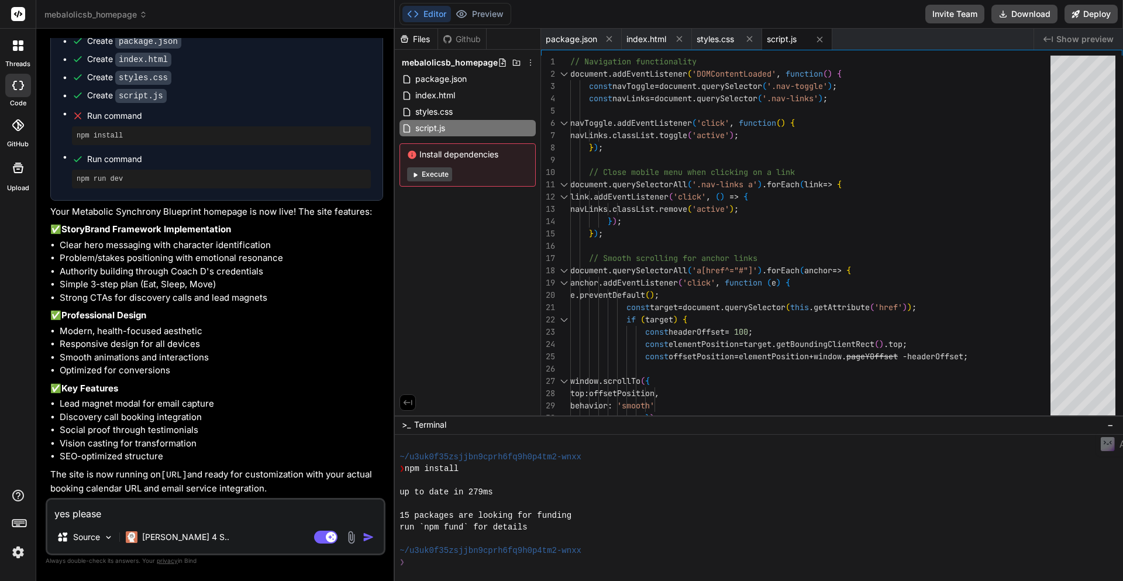
type textarea "x"
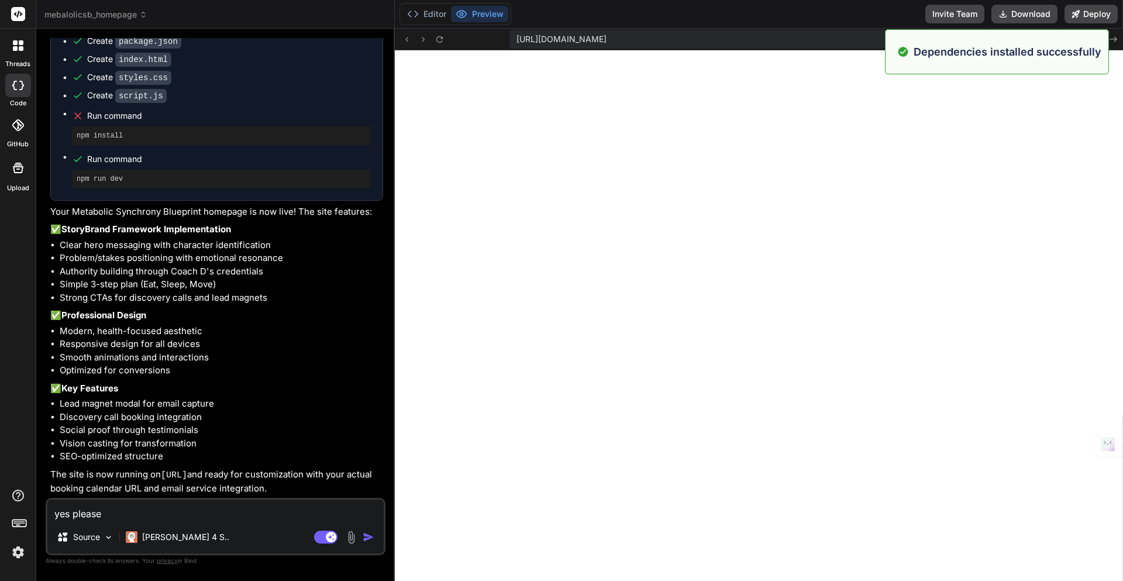
scroll to position [983, 0]
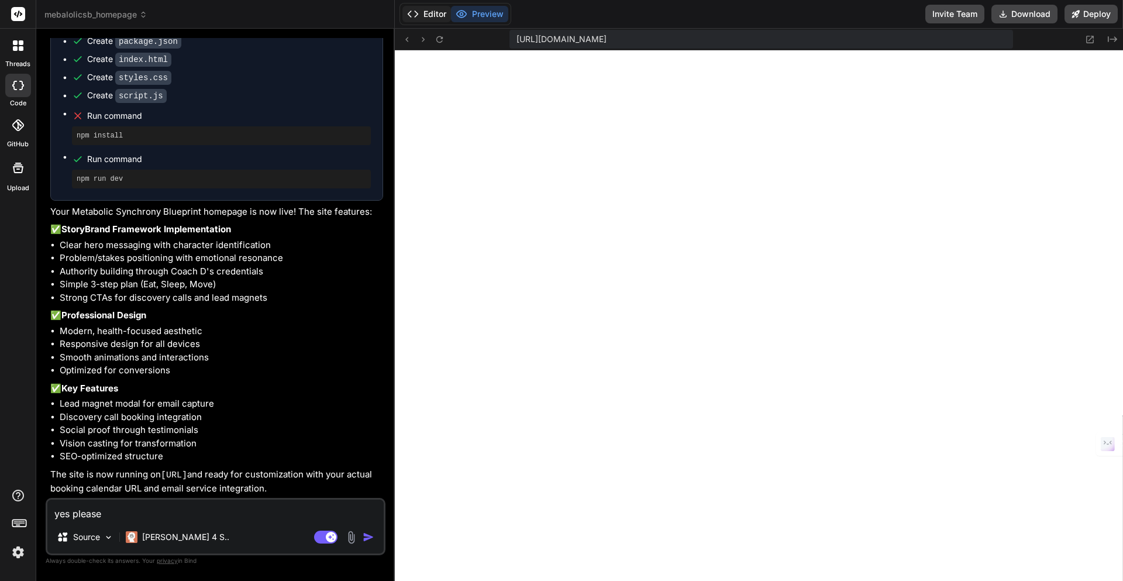
click at [422, 18] on button "Editor" at bounding box center [426, 14] width 49 height 16
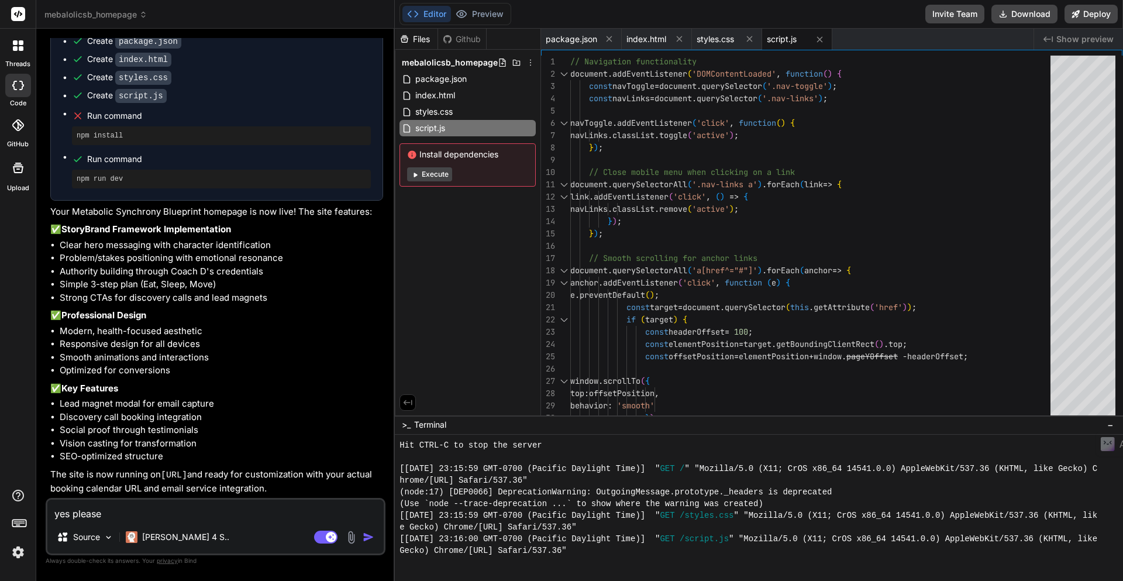
click at [19, 46] on icon at bounding box center [18, 45] width 11 height 11
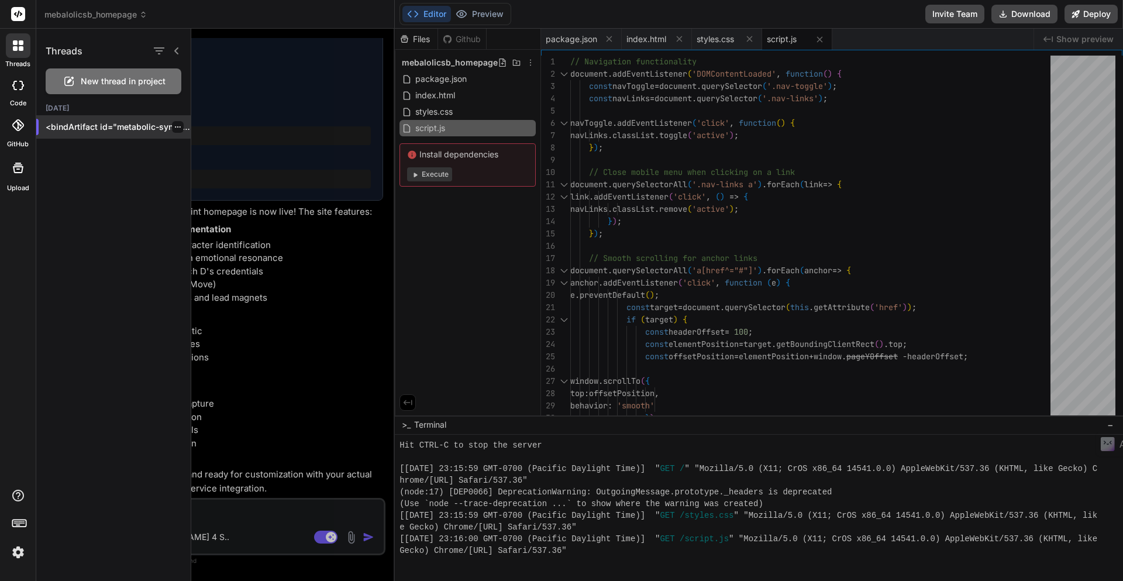
click at [104, 126] on p "<bindArtifact id="metabolic-synchrony-ho..." at bounding box center [118, 127] width 145 height 12
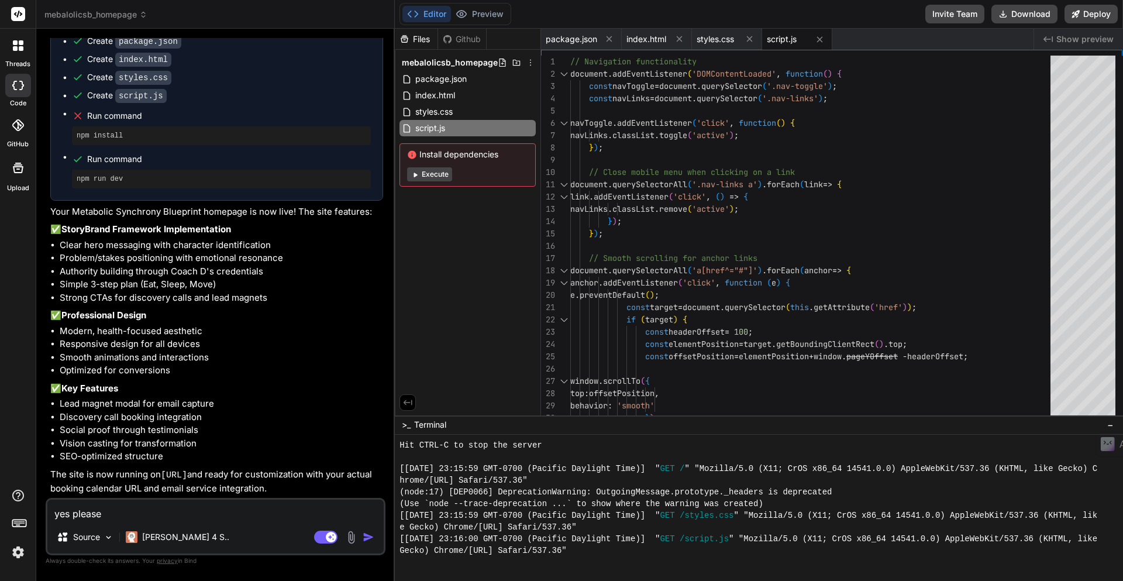
click at [17, 44] on icon at bounding box center [18, 45] width 11 height 11
